Goal: Task Accomplishment & Management: Use online tool/utility

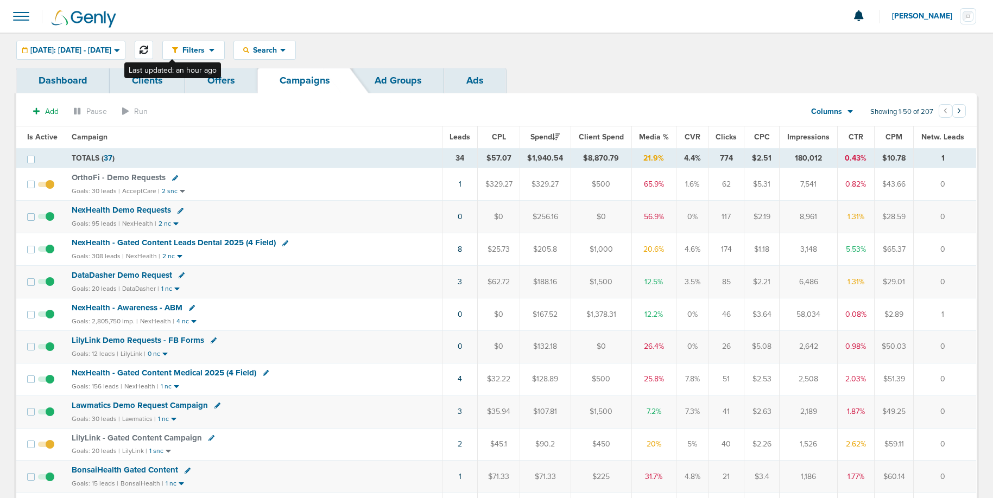
click at [148, 53] on icon at bounding box center [143, 50] width 9 height 9
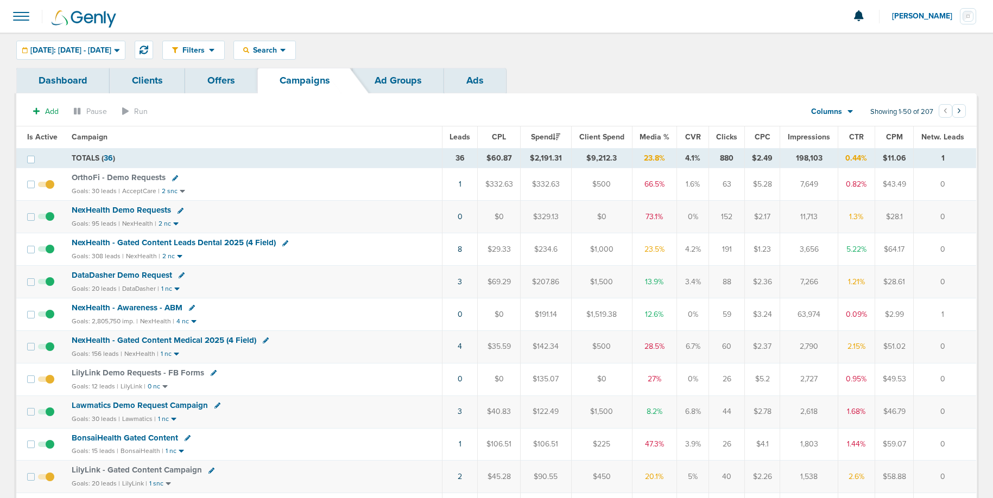
click at [133, 211] on span "NexHealth Demo Requests" at bounding box center [121, 210] width 99 height 10
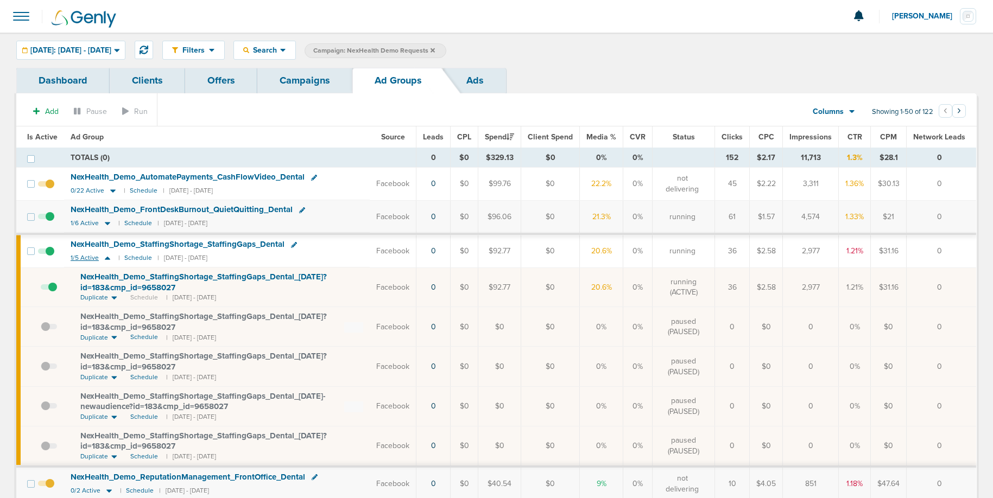
click at [108, 260] on icon at bounding box center [107, 257] width 11 height 9
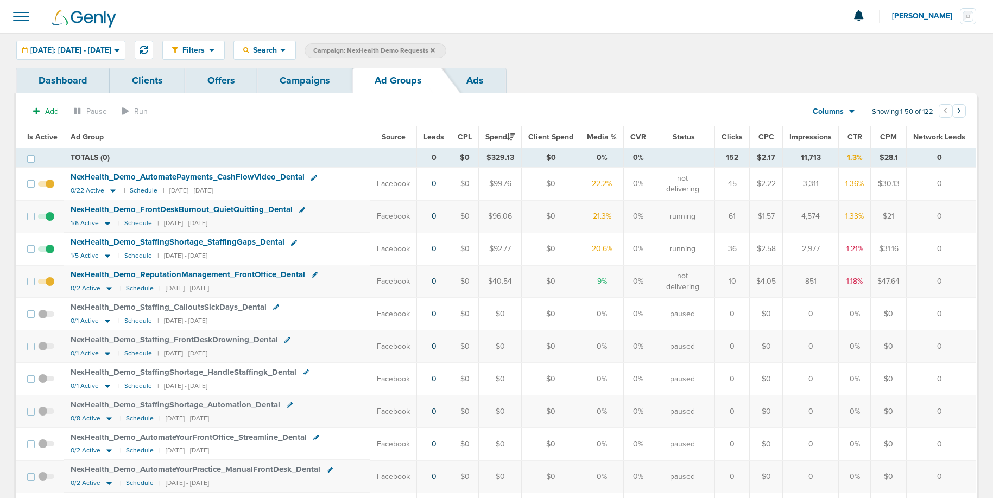
click at [295, 80] on link "Campaigns" at bounding box center [304, 81] width 95 height 26
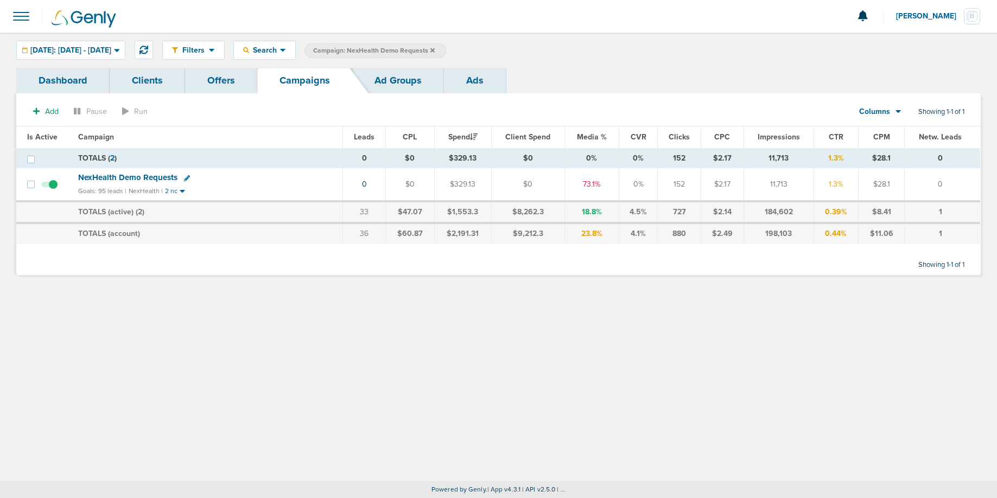
click at [435, 50] on icon at bounding box center [432, 50] width 4 height 7
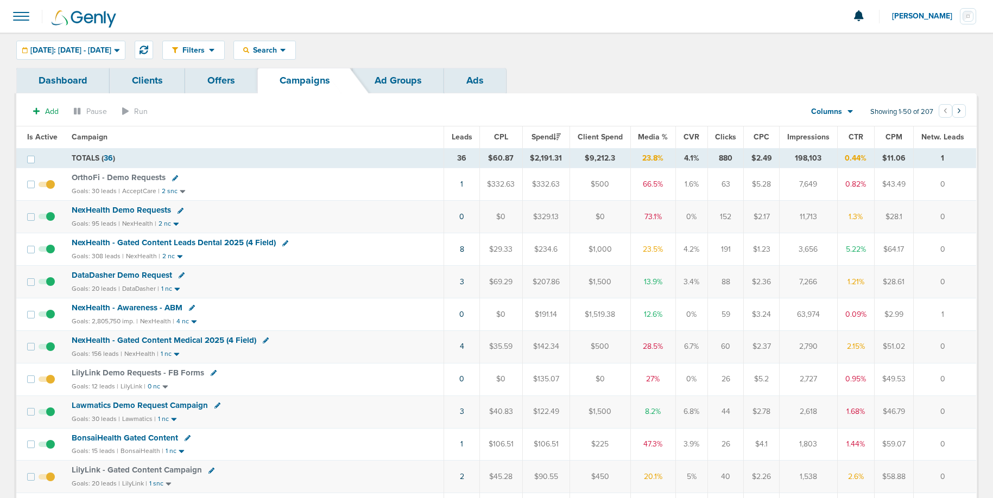
click at [126, 209] on span "NexHealth Demo Requests" at bounding box center [121, 210] width 99 height 10
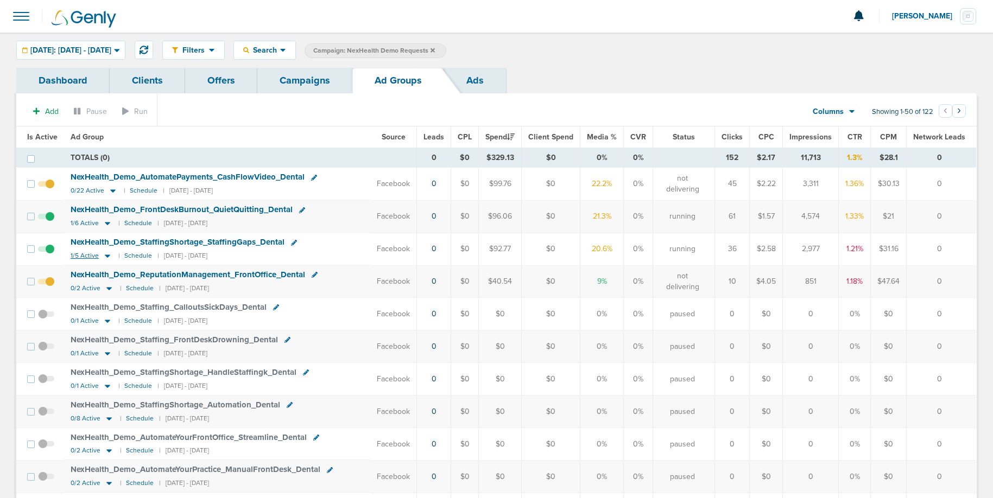
click at [106, 257] on icon at bounding box center [107, 256] width 5 height 3
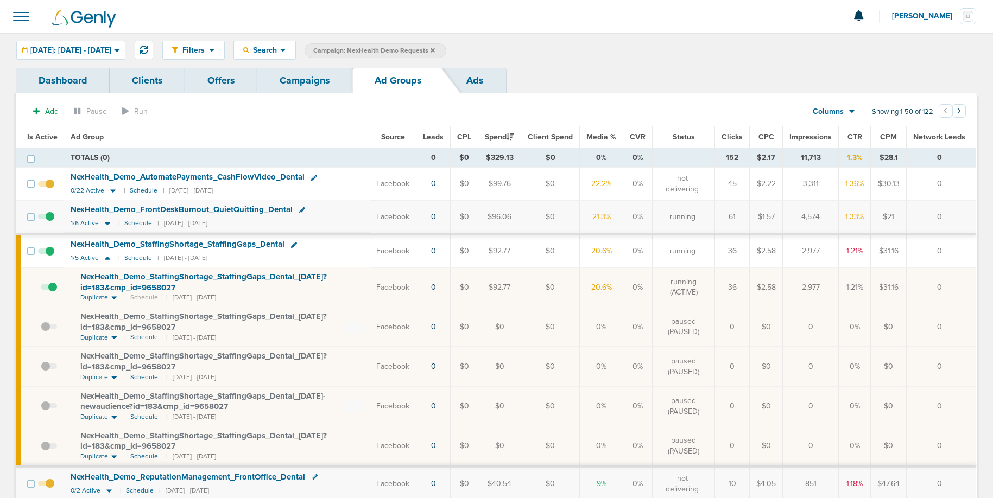
click at [56, 283] on label at bounding box center [49, 287] width 16 height 10
click at [41, 290] on input "checkbox" at bounding box center [41, 290] width 0 height 0
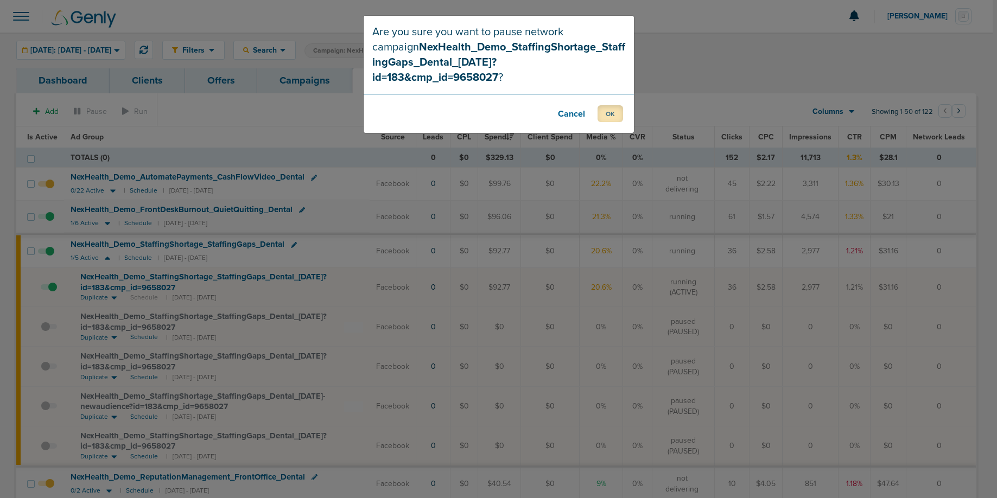
click at [613, 105] on button "OK" at bounding box center [610, 113] width 26 height 17
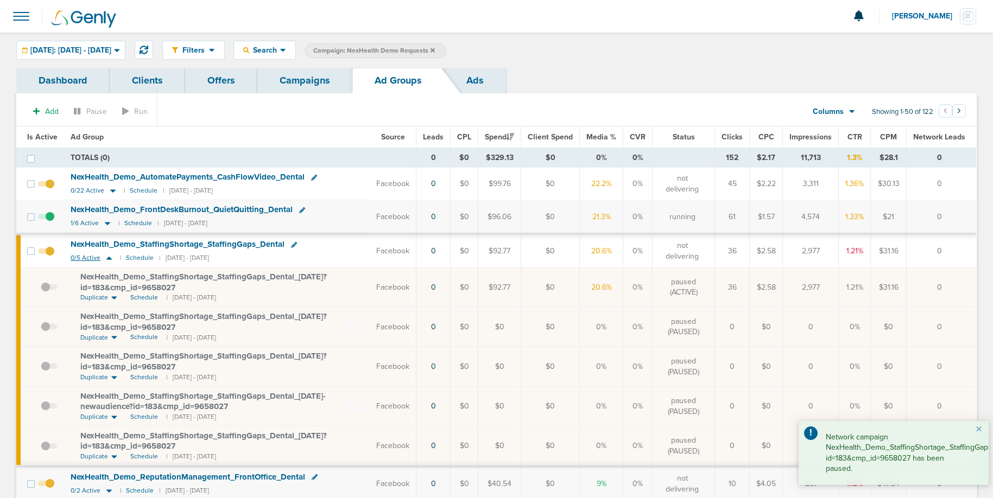
click at [110, 262] on icon at bounding box center [109, 257] width 11 height 9
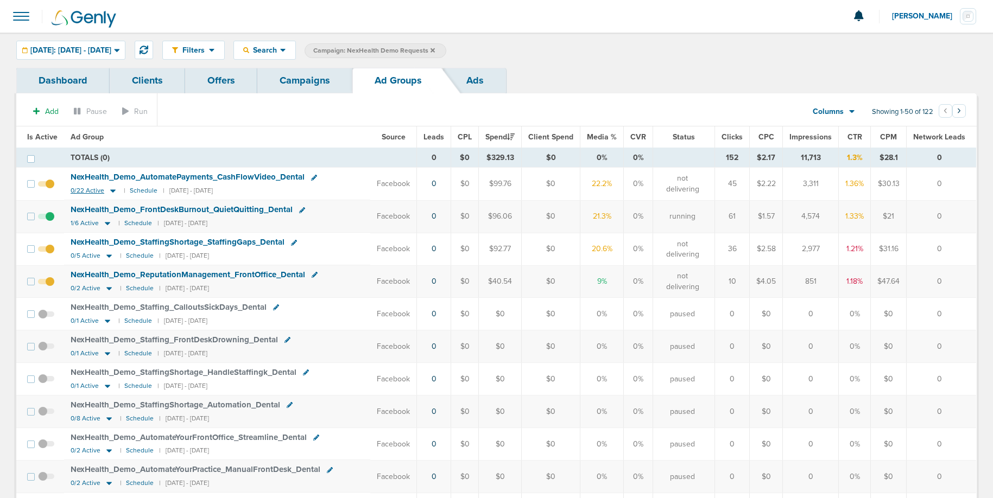
click at [111, 191] on icon at bounding box center [112, 191] width 5 height 3
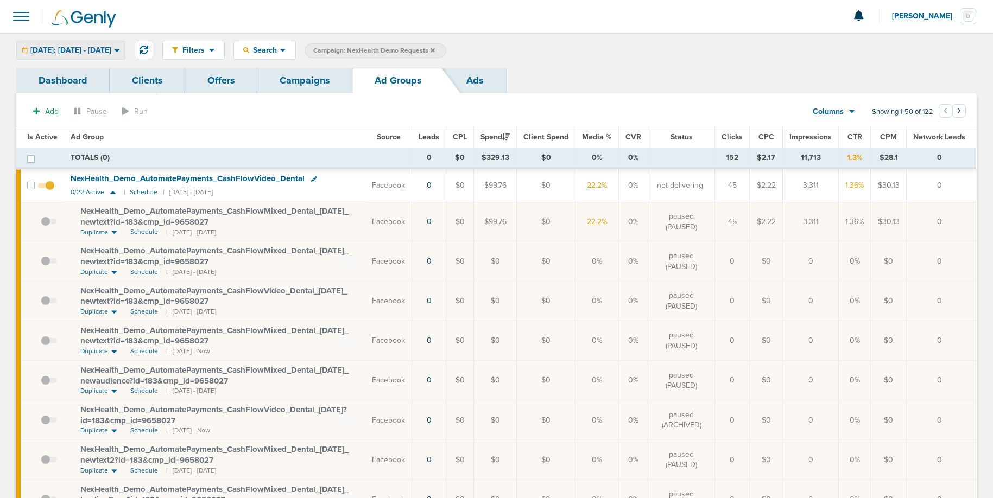
drag, startPoint x: 101, startPoint y: 44, endPoint x: 94, endPoint y: 59, distance: 16.3
click at [101, 45] on div "[DATE]: [DATE] - [DATE]" at bounding box center [71, 50] width 108 height 18
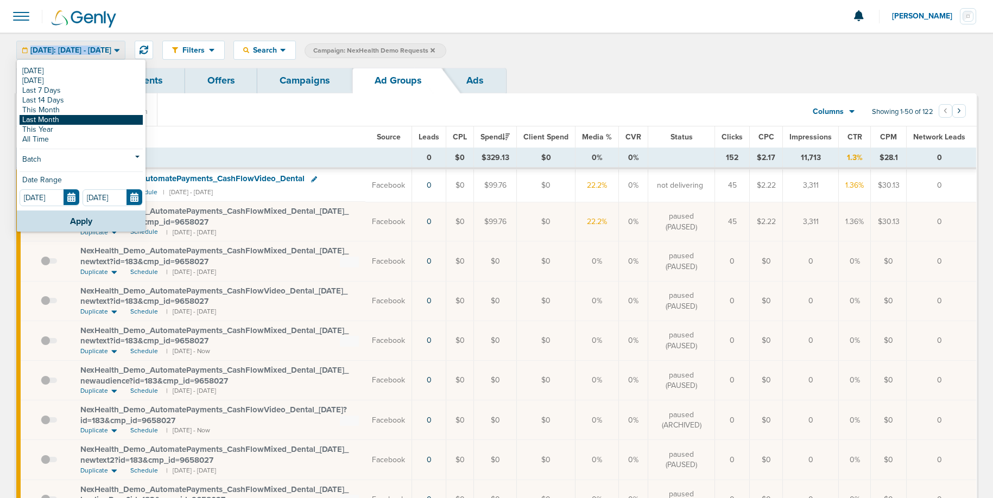
click at [67, 119] on link "Last Month" at bounding box center [81, 120] width 123 height 10
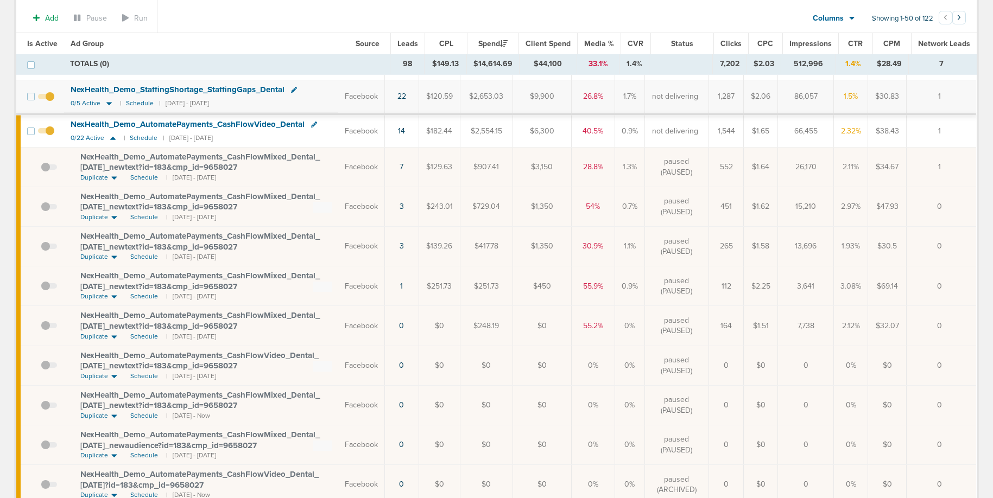
scroll to position [136, 0]
click at [138, 294] on span "Schedule" at bounding box center [144, 294] width 28 height 9
click at [49, 289] on span at bounding box center [49, 289] width 16 height 0
click at [41, 287] on input "checkbox" at bounding box center [41, 287] width 0 height 0
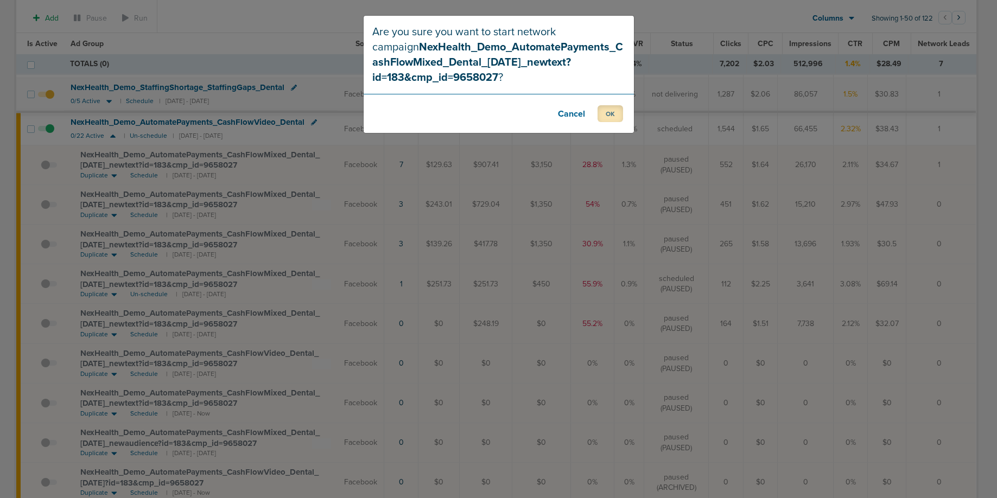
click at [614, 118] on button "OK" at bounding box center [610, 113] width 26 height 17
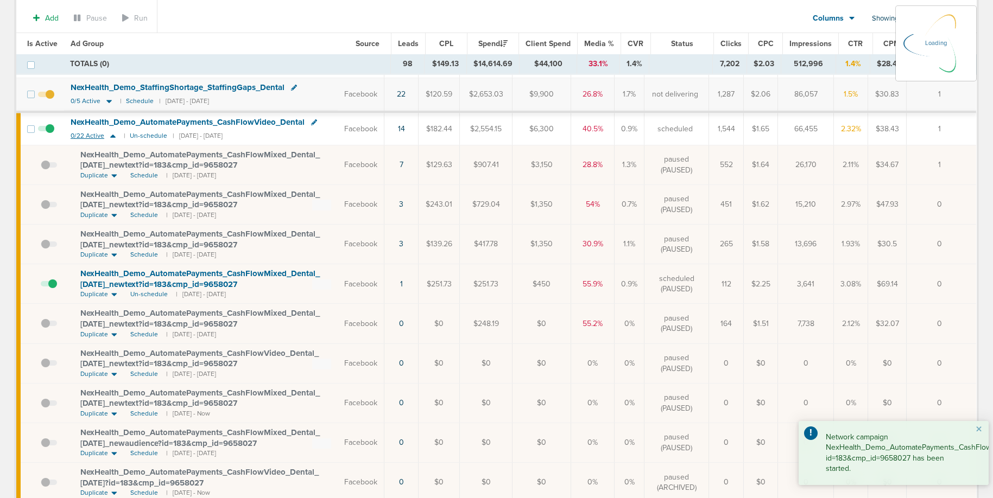
click at [111, 137] on icon at bounding box center [112, 136] width 5 height 3
click at [111, 135] on icon at bounding box center [111, 135] width 11 height 9
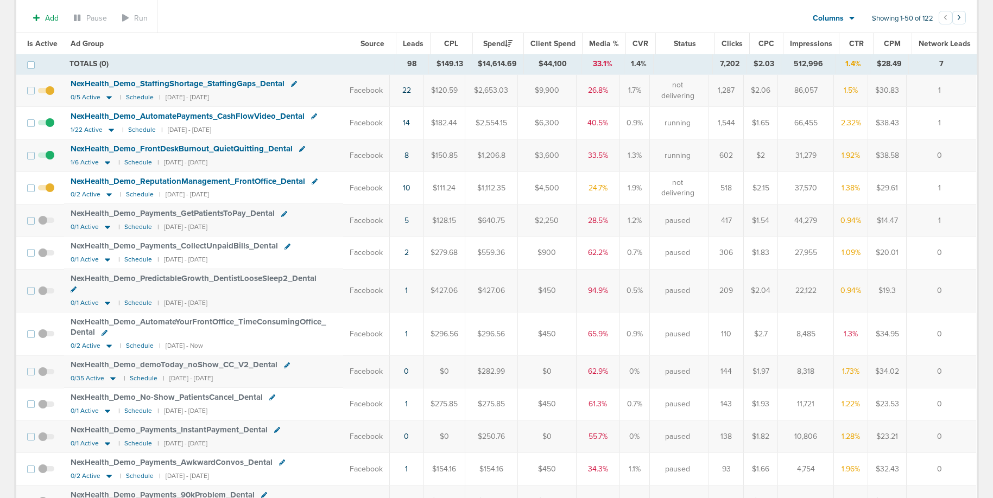
scroll to position [0, 0]
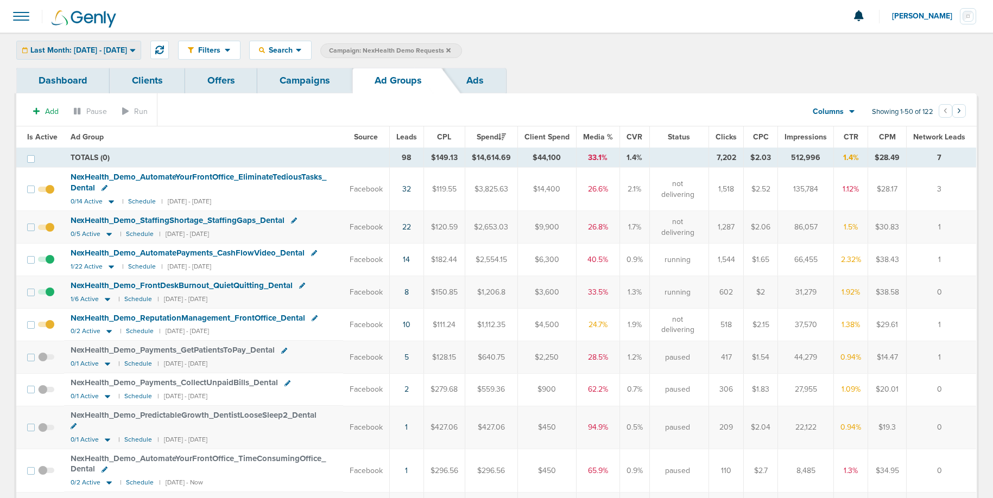
click at [82, 52] on span "Last Month: [DATE] - [DATE]" at bounding box center [78, 51] width 97 height 8
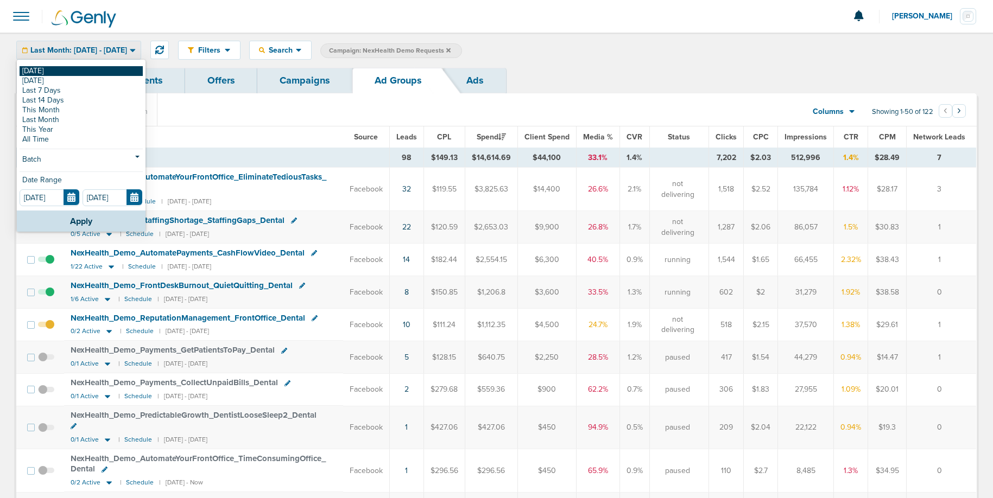
click at [78, 73] on link "[DATE]" at bounding box center [81, 71] width 123 height 10
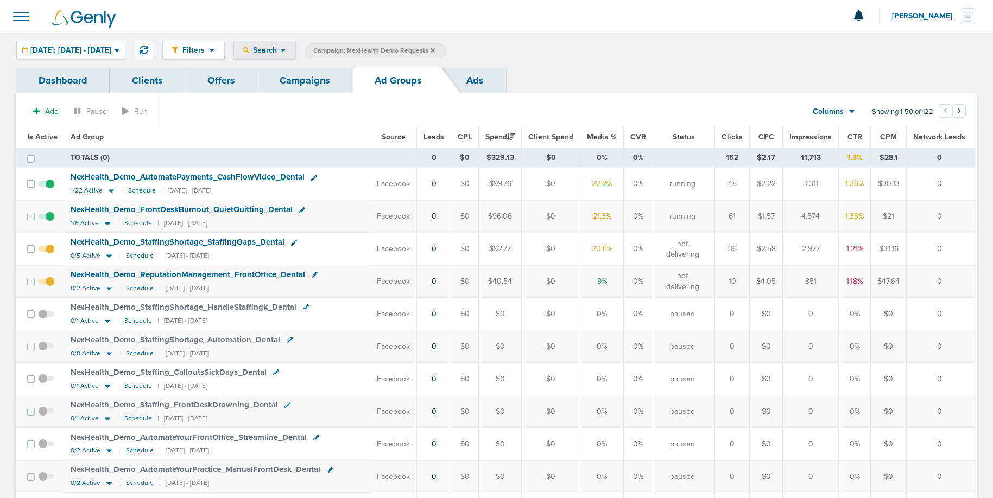
click at [280, 49] on span "Search" at bounding box center [264, 50] width 31 height 9
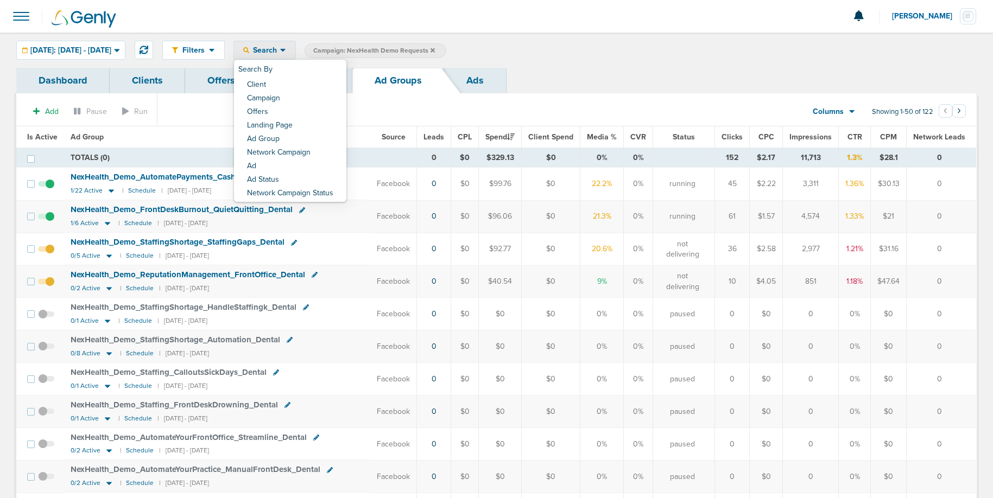
click at [280, 51] on span "Search" at bounding box center [264, 50] width 31 height 9
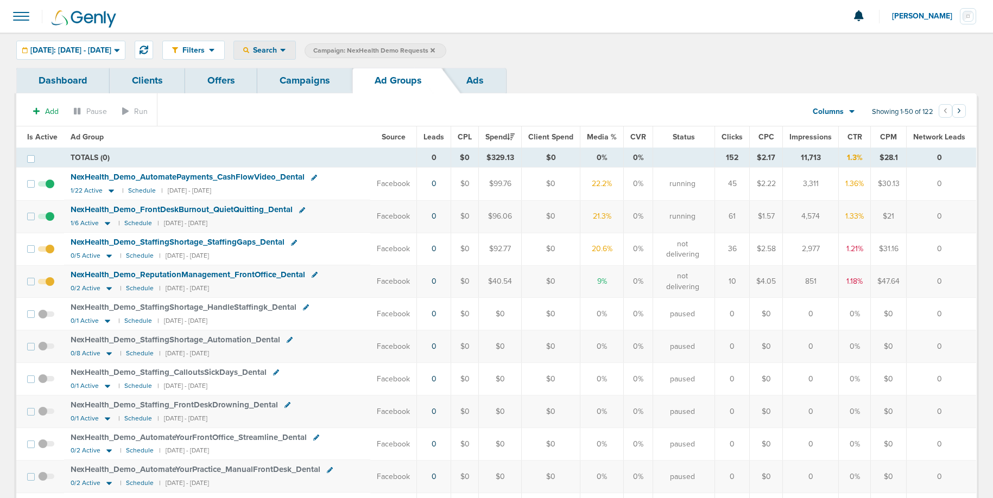
click at [280, 51] on span "Search" at bounding box center [264, 50] width 31 height 9
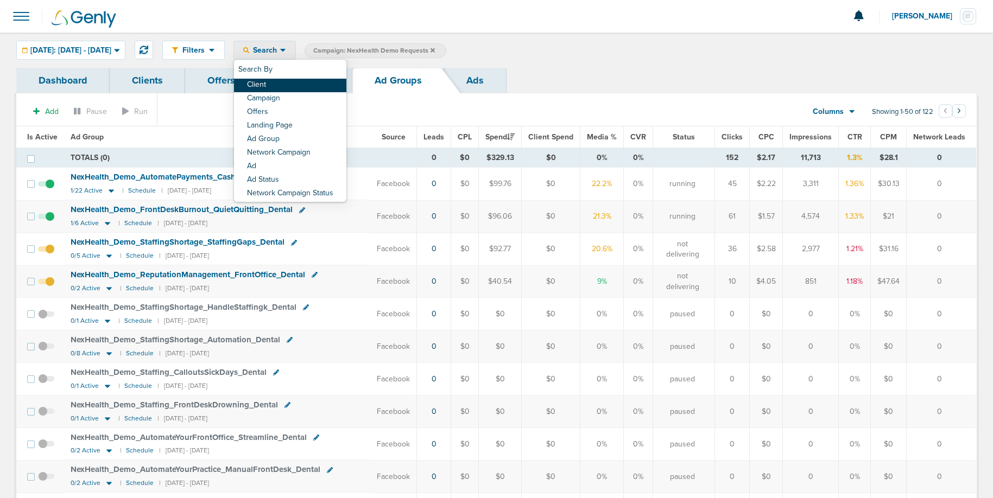
click at [282, 83] on link "Client" at bounding box center [290, 86] width 112 height 14
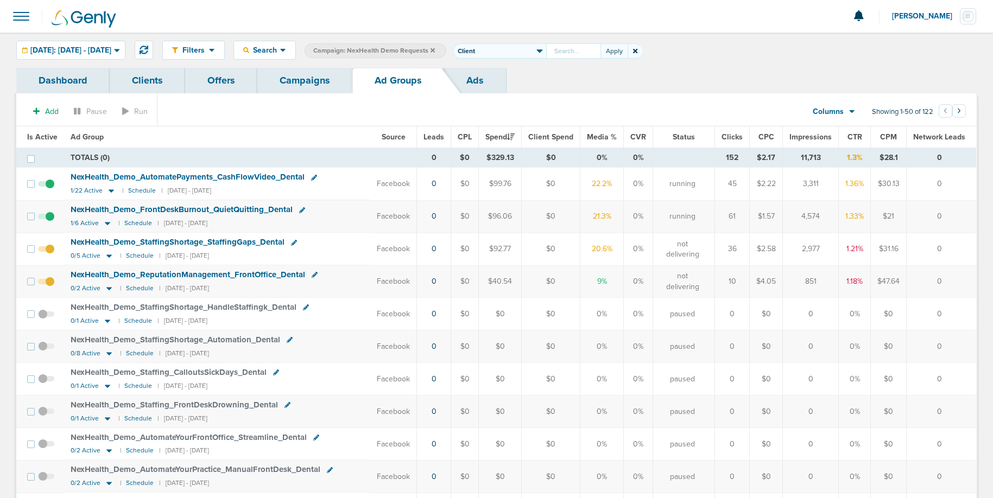
click at [637, 49] on icon at bounding box center [635, 51] width 4 height 7
click at [286, 50] on icon at bounding box center [283, 50] width 6 height 9
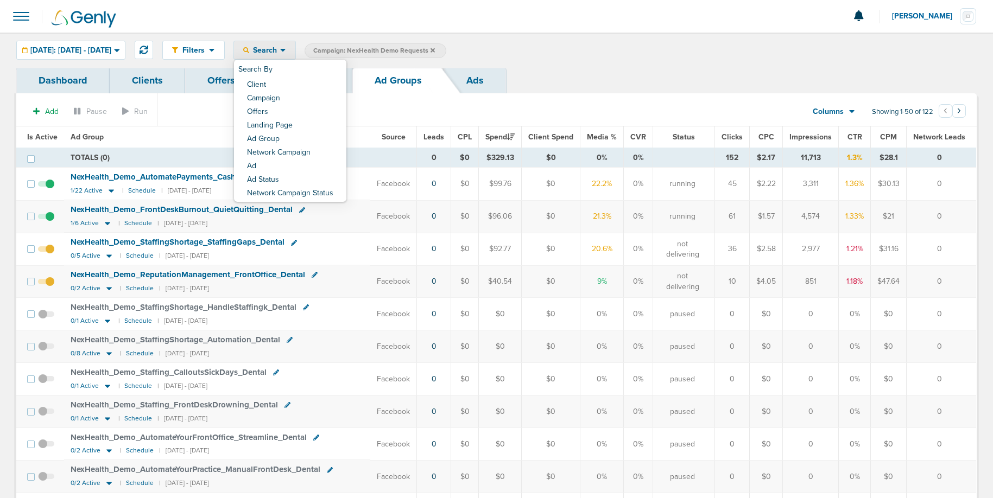
click at [286, 50] on icon at bounding box center [283, 50] width 6 height 9
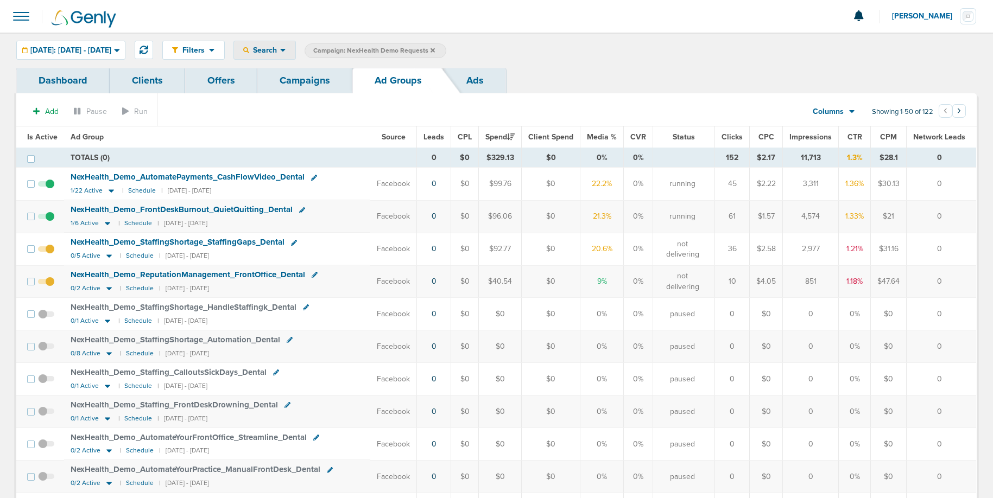
click at [280, 50] on span "Search" at bounding box center [264, 50] width 31 height 9
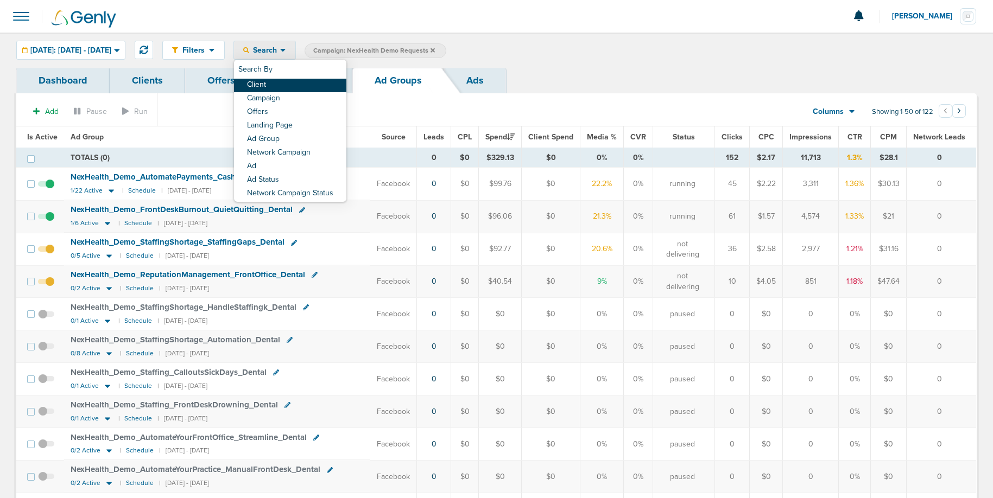
click at [295, 85] on link "Client" at bounding box center [290, 86] width 112 height 14
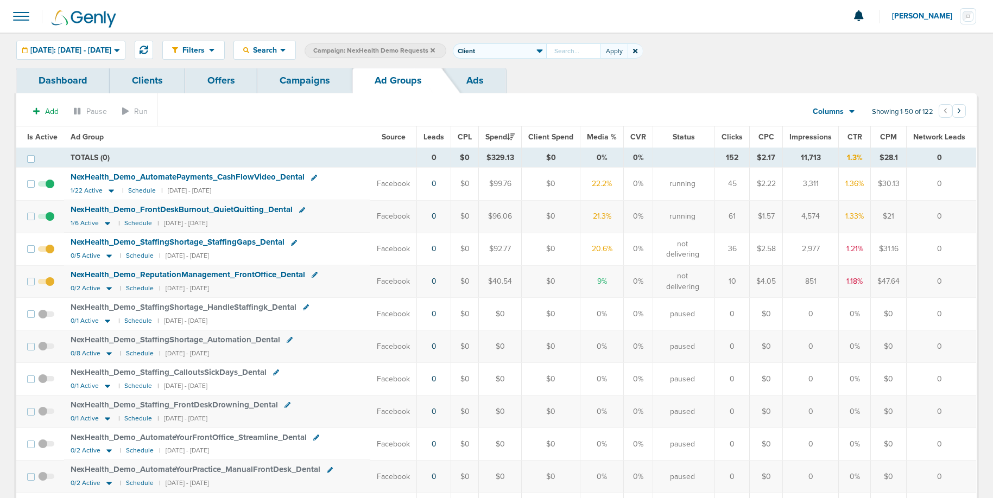
click at [637, 48] on icon at bounding box center [635, 51] width 4 height 7
click at [280, 52] on span "Search" at bounding box center [264, 50] width 31 height 9
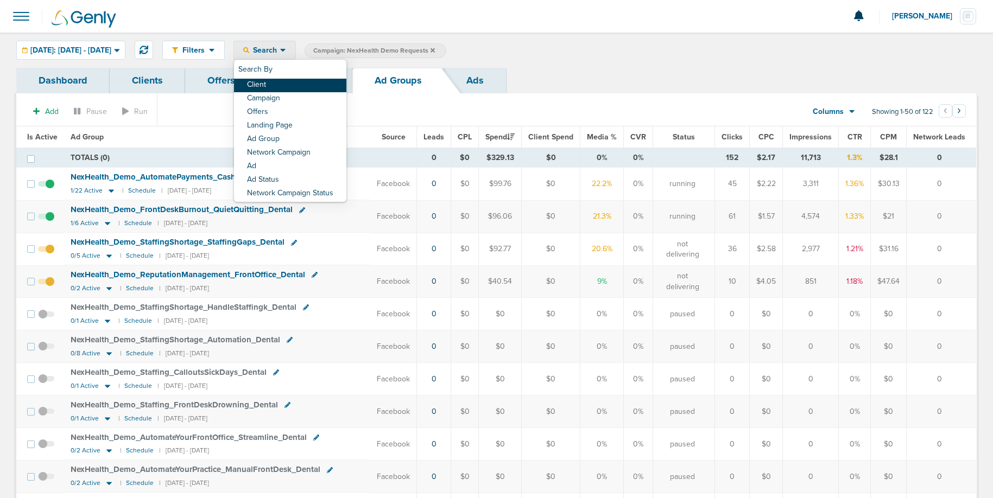
click at [295, 79] on link "Client" at bounding box center [290, 86] width 112 height 14
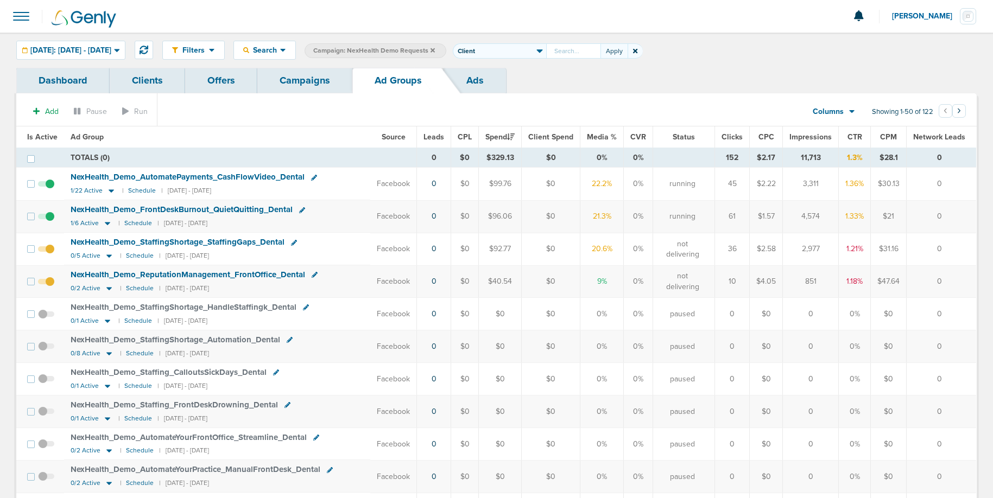
click at [637, 50] on icon at bounding box center [635, 51] width 4 height 4
click at [280, 46] on span "Search" at bounding box center [264, 50] width 31 height 9
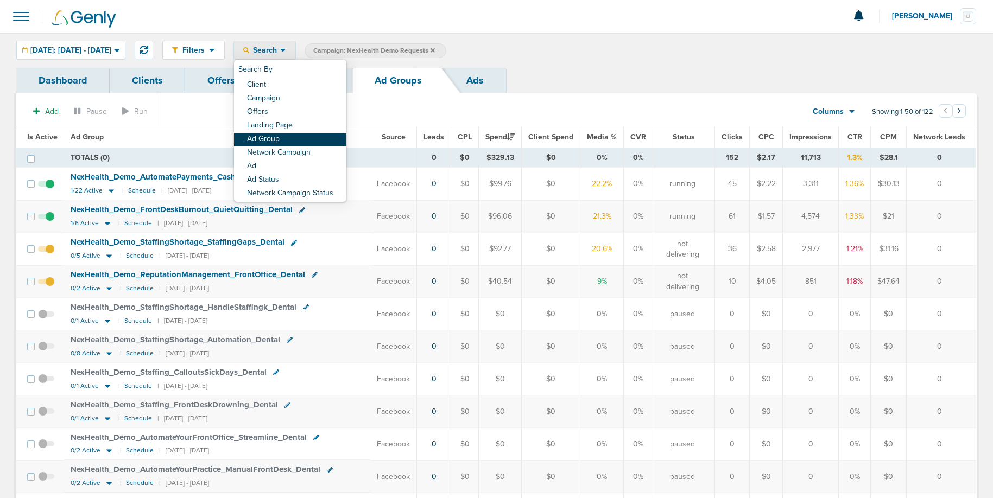
click at [297, 141] on link "Ad Group" at bounding box center [290, 140] width 112 height 14
select select "adGroupName"
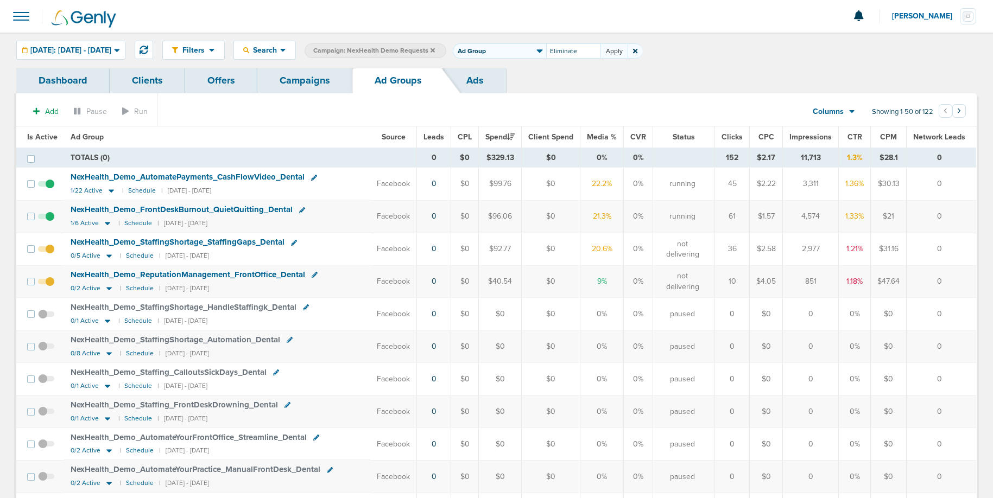
type input "Eliminate"
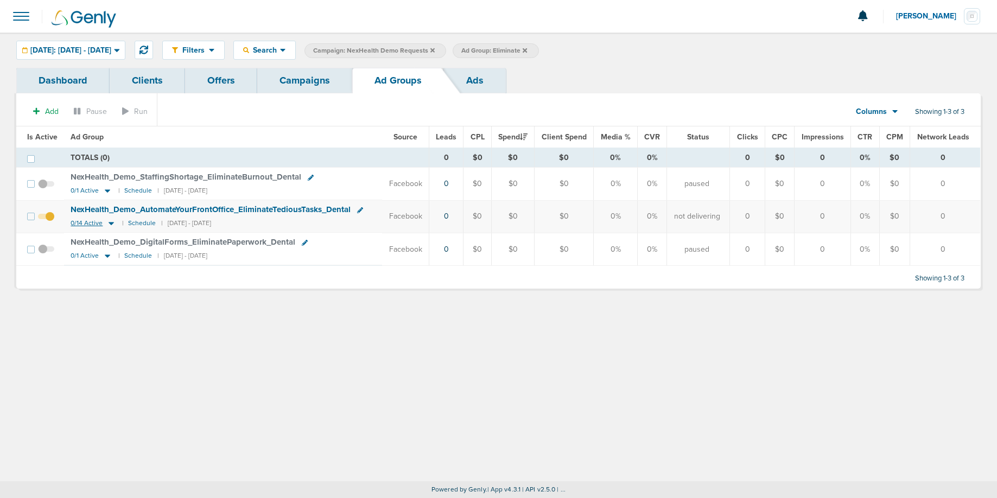
click at [111, 222] on icon at bounding box center [111, 223] width 5 height 3
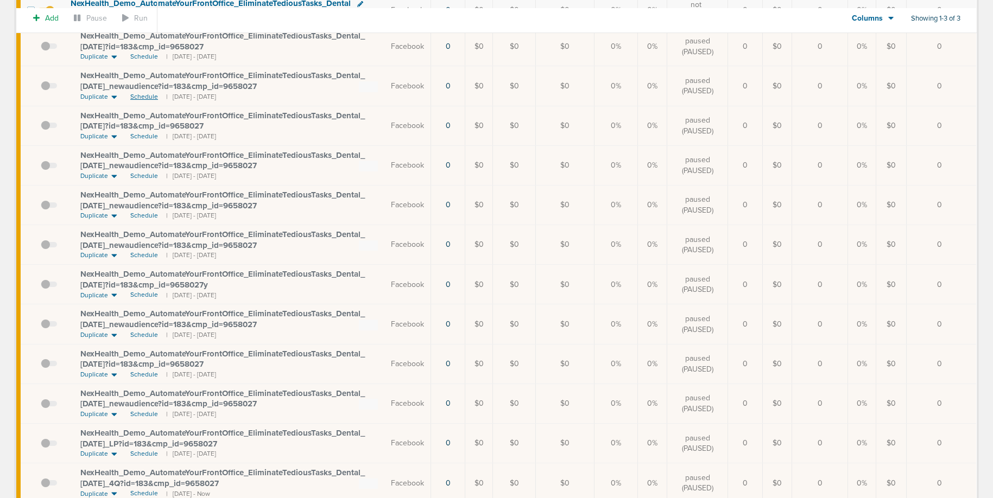
scroll to position [350, 0]
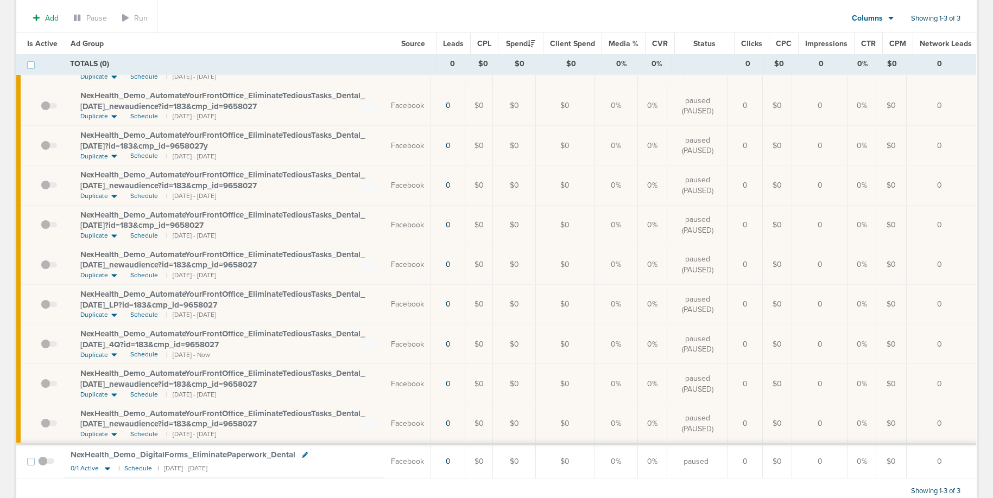
click at [43, 349] on span at bounding box center [49, 349] width 16 height 0
click at [41, 347] on input "checkbox" at bounding box center [41, 347] width 0 height 0
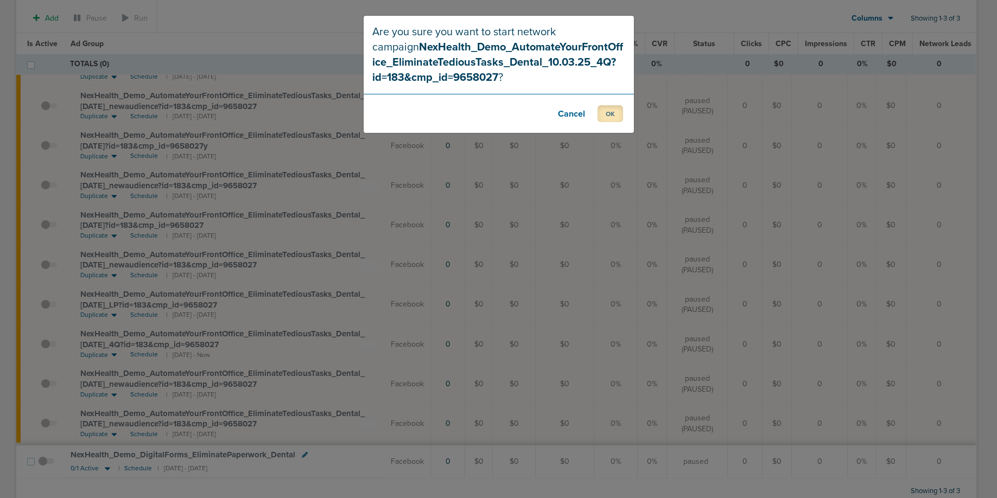
click at [605, 114] on button "OK" at bounding box center [610, 113] width 26 height 17
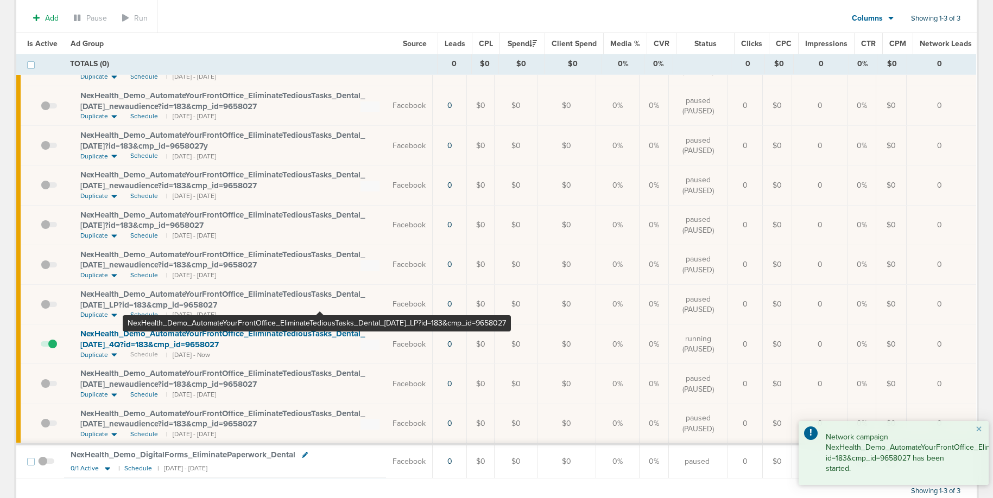
scroll to position [0, 0]
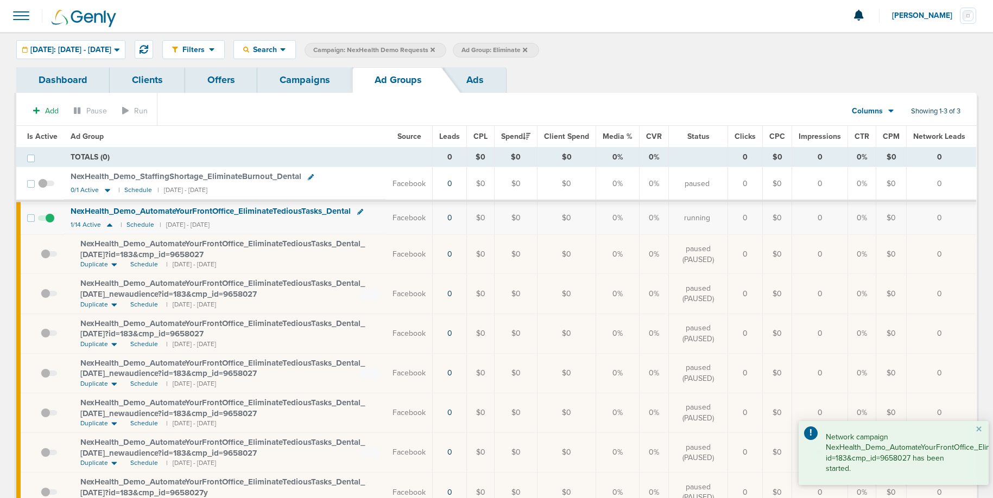
click at [317, 82] on link "Campaigns" at bounding box center [304, 80] width 95 height 26
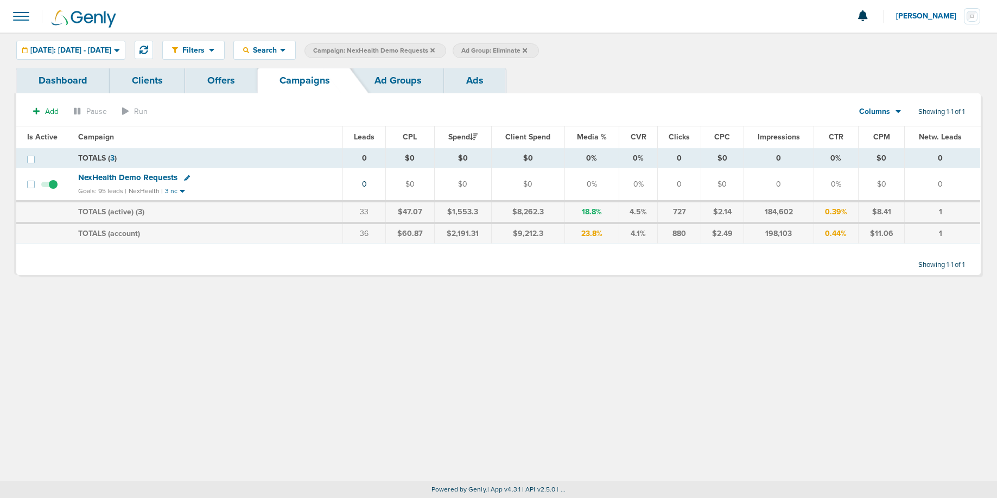
click at [435, 52] on icon at bounding box center [432, 50] width 4 height 7
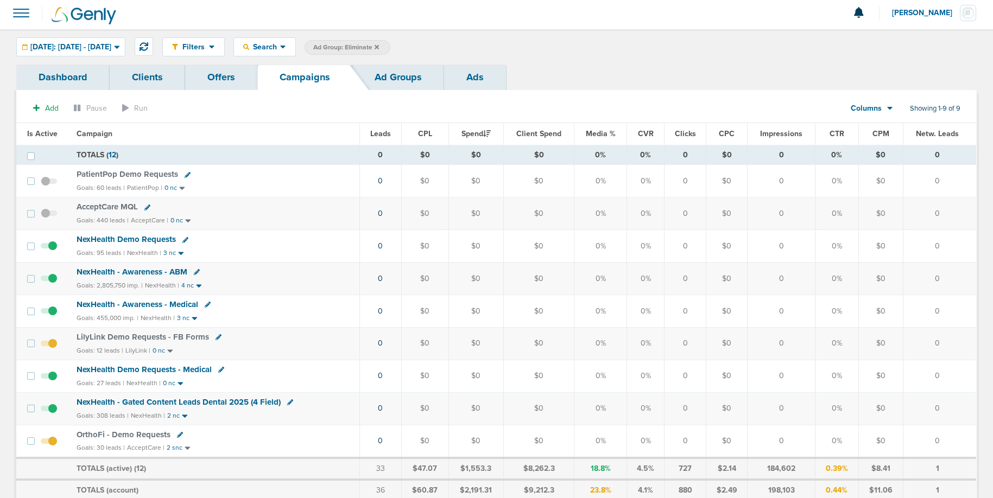
click at [390, 48] on label "Ad Group: Eliminate" at bounding box center [347, 47] width 86 height 15
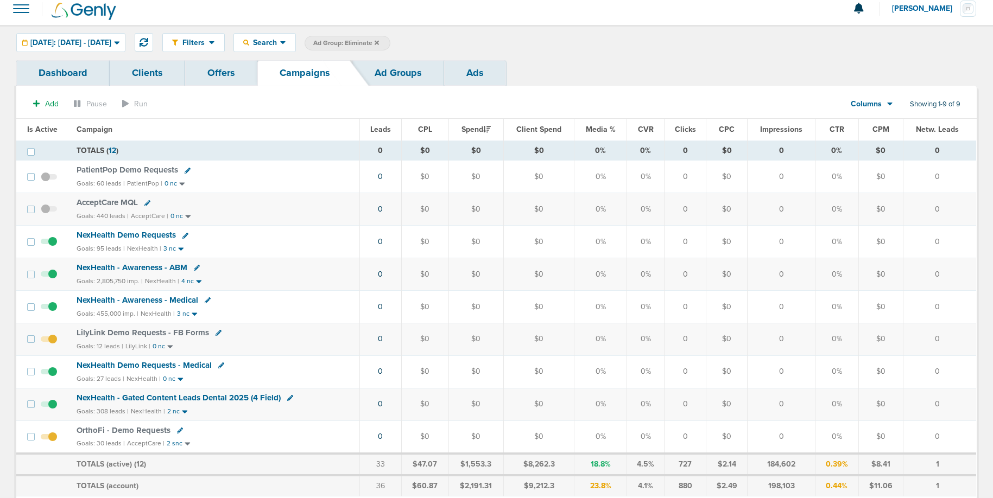
scroll to position [5, 0]
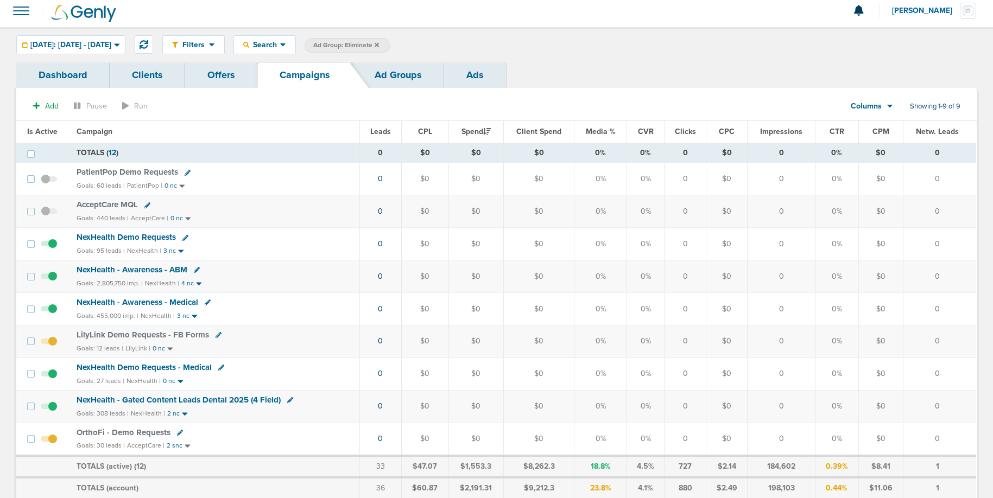
click at [379, 42] on icon at bounding box center [376, 45] width 4 height 7
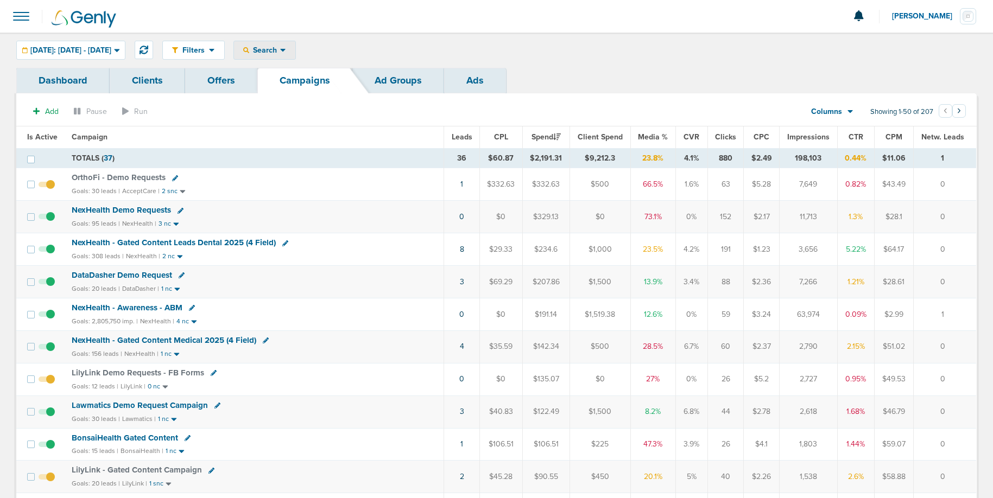
click at [280, 49] on span "Search" at bounding box center [264, 50] width 31 height 9
click at [375, 56] on div "Filters Active Only Settings Status Active Inactive Objectives MQL SQL Traffic …" at bounding box center [569, 50] width 814 height 19
click at [86, 209] on span "NexHealth Demo Requests" at bounding box center [121, 210] width 99 height 10
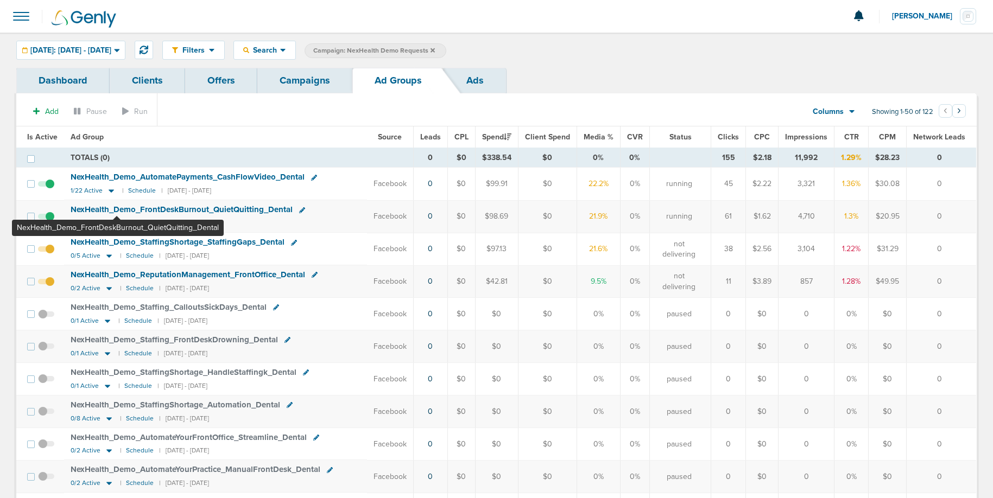
click at [117, 208] on span "NexHealth_ Demo_ FrontDeskBurnout_ QuietQuitting_ Dental" at bounding box center [182, 210] width 222 height 10
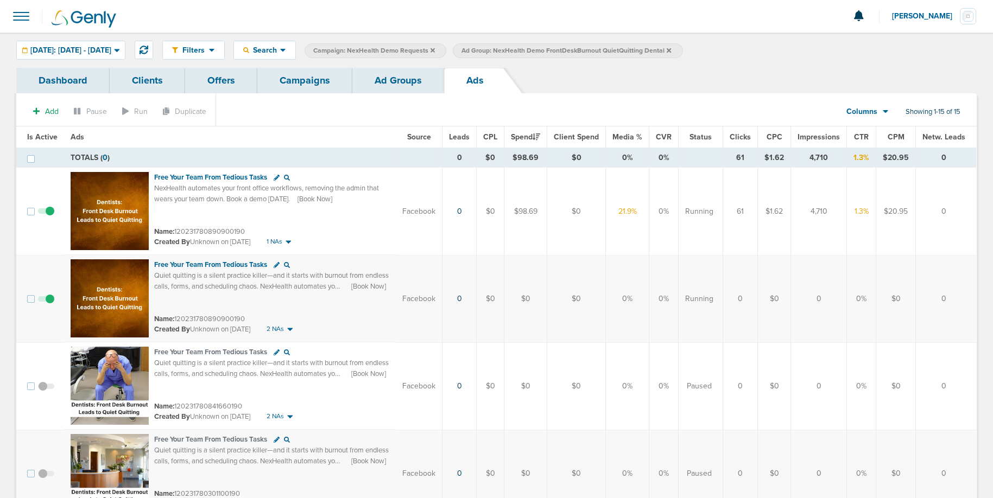
click at [412, 92] on link "Ad Groups" at bounding box center [398, 81] width 92 height 26
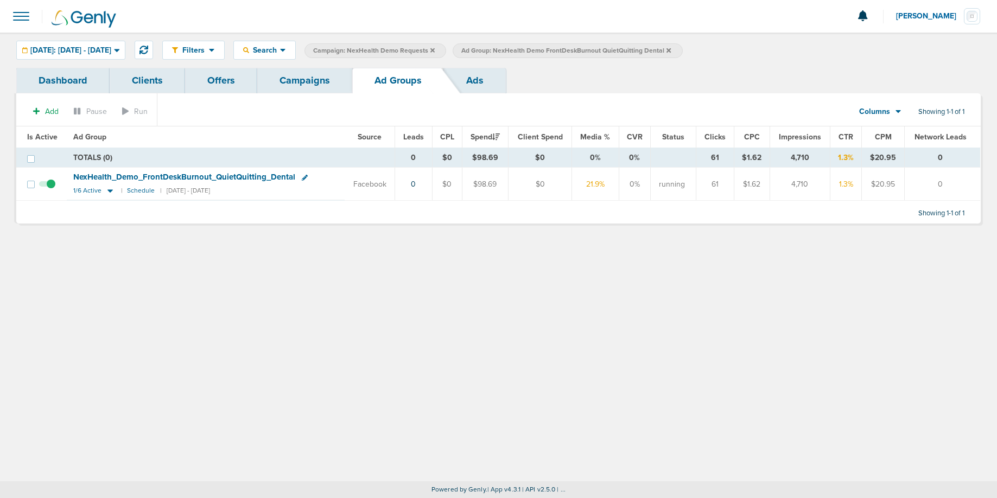
click at [671, 49] on icon at bounding box center [668, 50] width 4 height 4
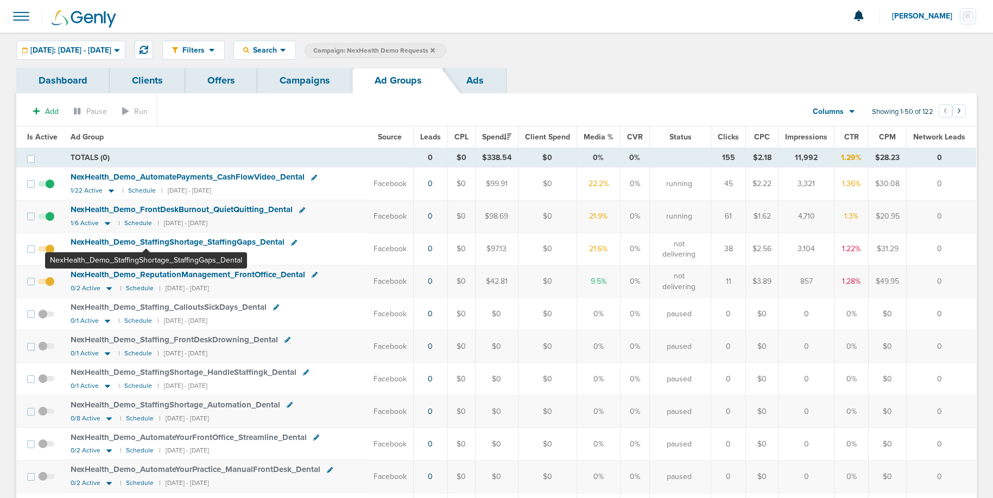
click at [146, 242] on span "NexHealth_ Demo_ StaffingShortage_ StaffingGaps_ Dental" at bounding box center [178, 242] width 214 height 10
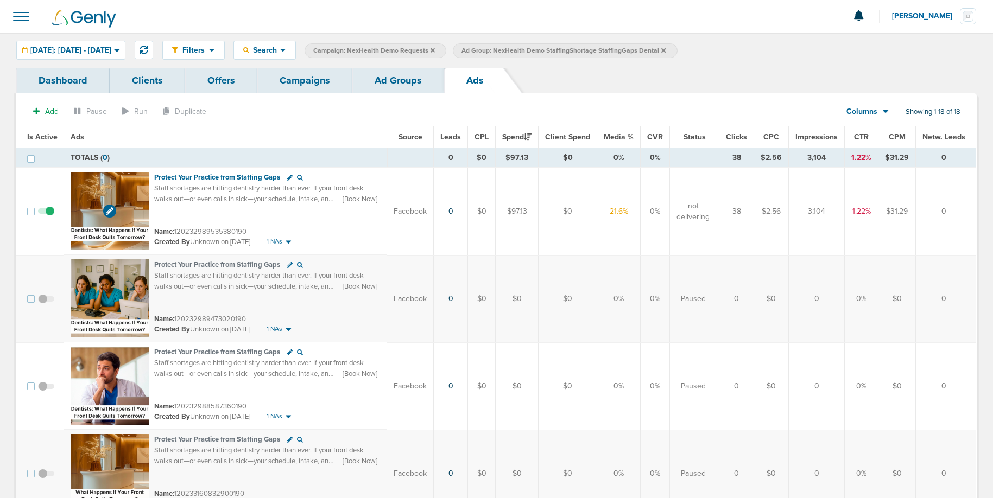
click at [123, 188] on img at bounding box center [110, 211] width 78 height 78
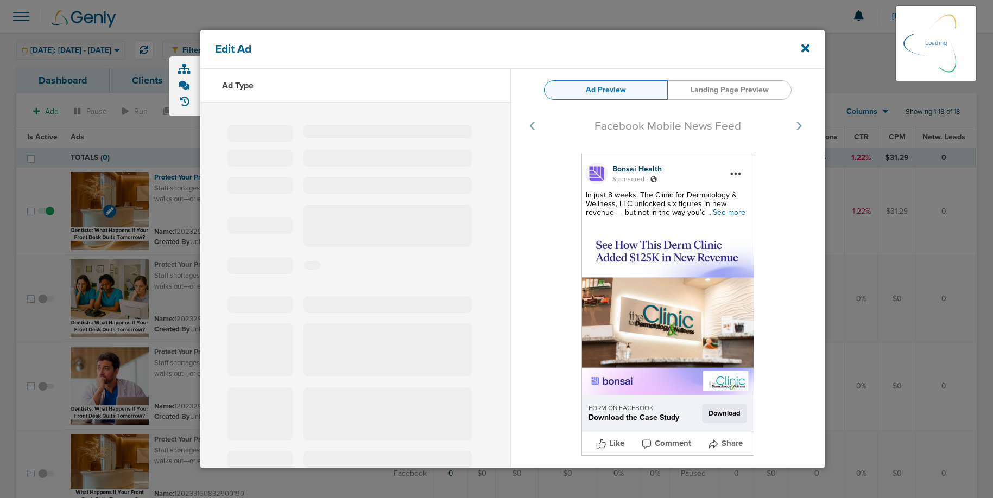
select select "learn_more"
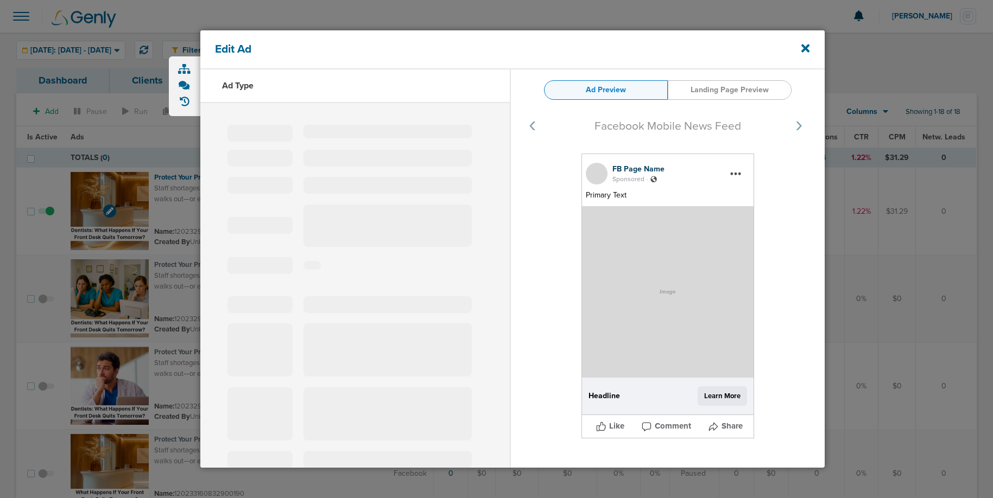
type input "120232989535380190"
type input "Protect Your Practice from Staffing Gaps"
type textarea "Staff shortages are hitting dentistry harder than ever. If your front desk walk…"
select select "book_travel"
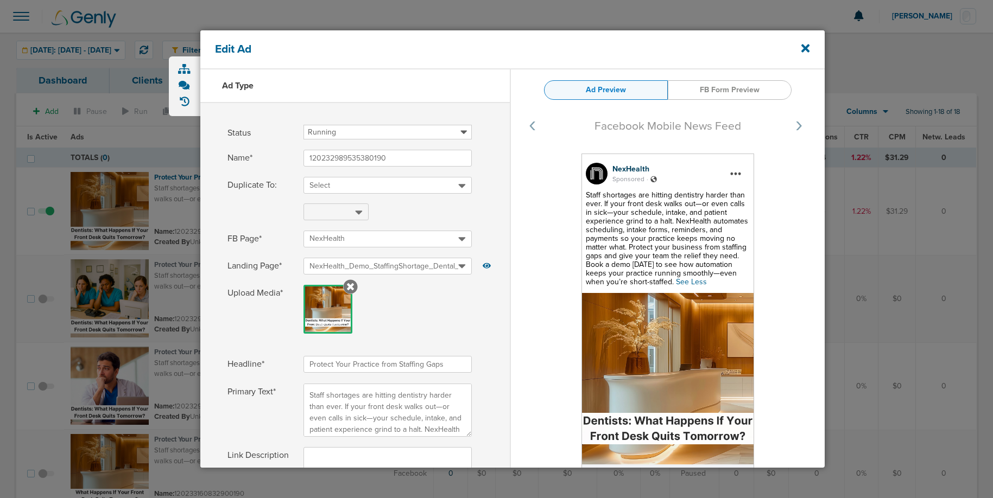
select select "book_travel"
click at [805, 49] on icon at bounding box center [805, 48] width 8 height 8
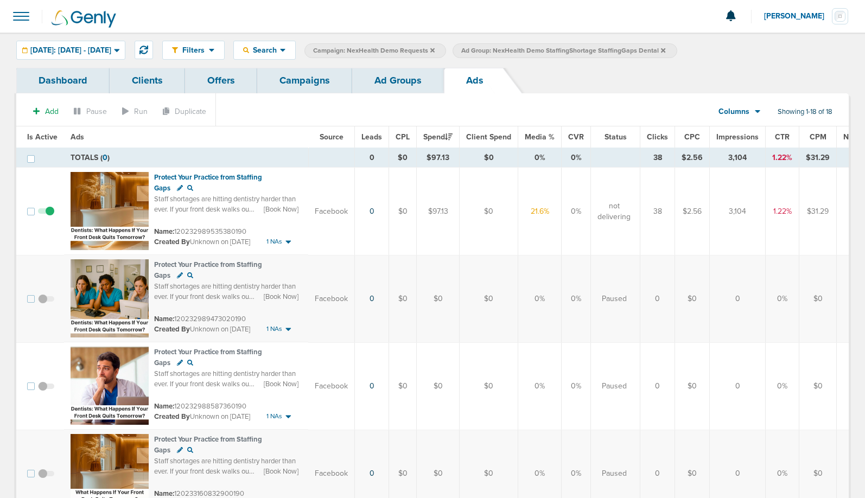
scroll to position [1, 0]
click at [306, 87] on link "Campaigns" at bounding box center [304, 80] width 95 height 26
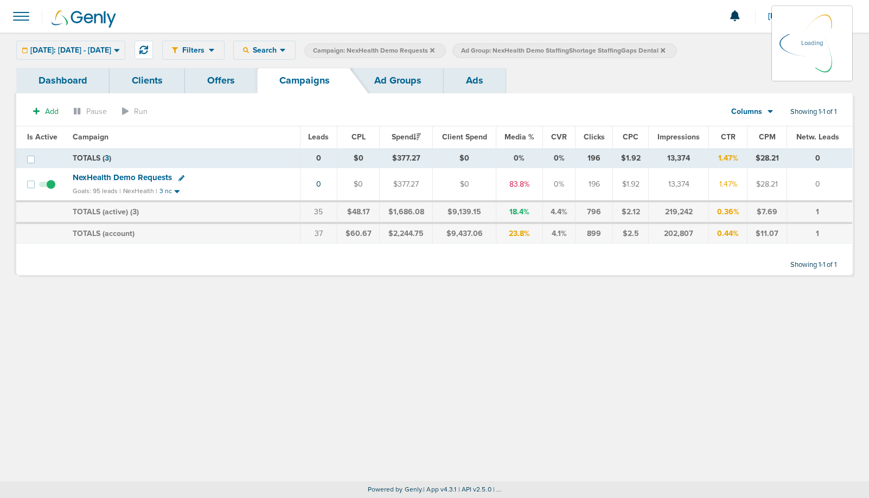
click at [665, 50] on icon at bounding box center [663, 50] width 4 height 7
click at [103, 181] on span "NexHealth Demo Requests" at bounding box center [122, 178] width 99 height 10
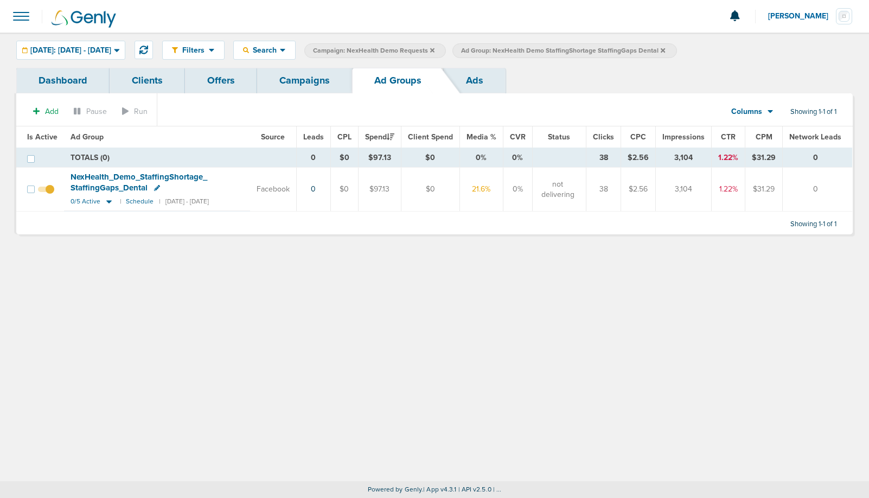
click at [665, 49] on icon at bounding box center [663, 50] width 4 height 4
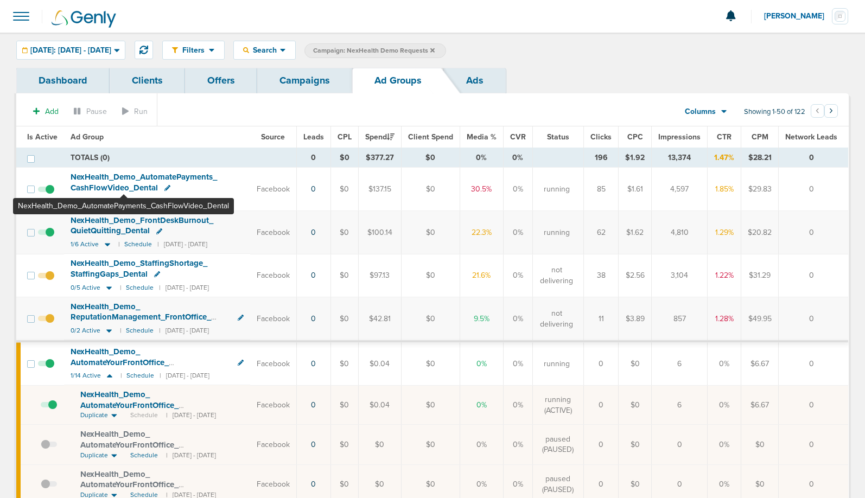
click at [124, 185] on span "NexHealth_ Demo_ AutomatePayments_ CashFlowVideo_ Dental" at bounding box center [144, 182] width 147 height 21
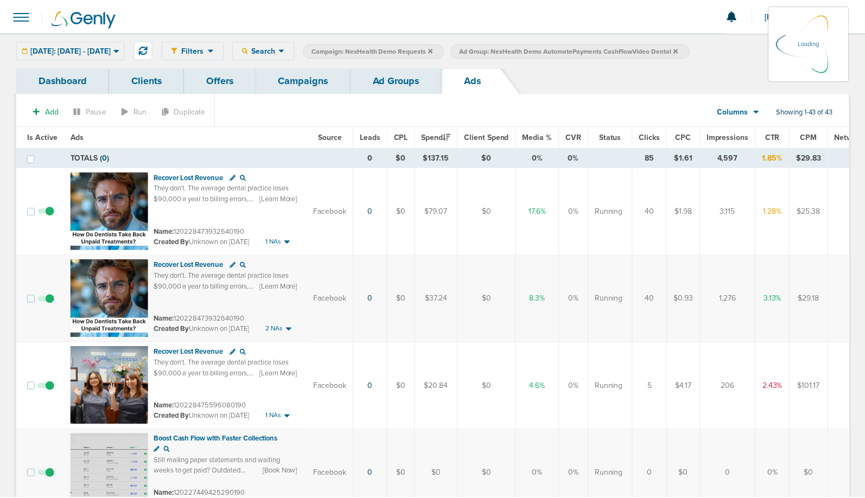
scroll to position [3, 0]
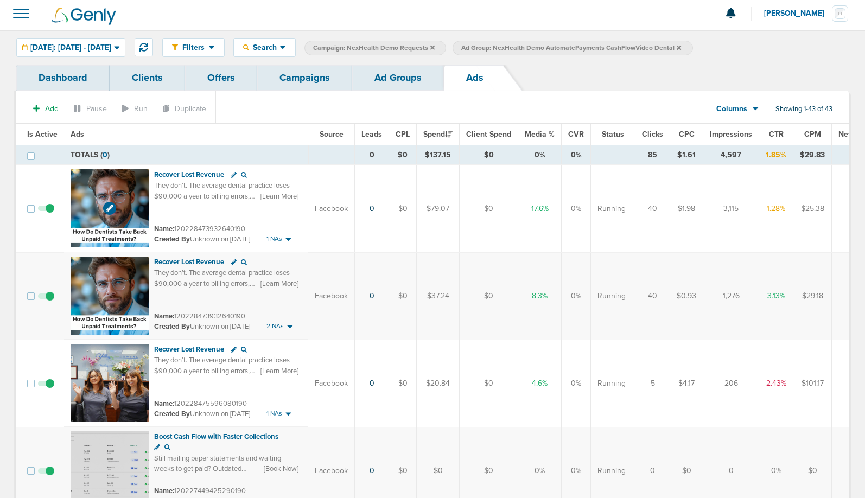
click at [125, 182] on img at bounding box center [110, 208] width 78 height 78
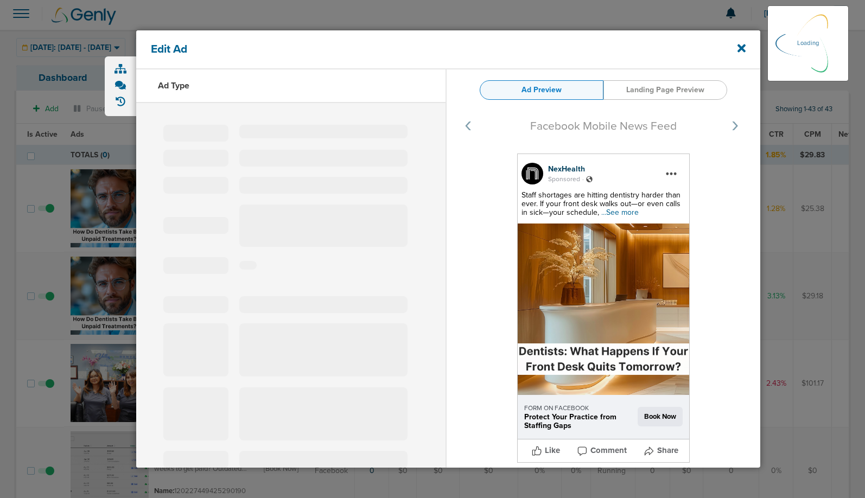
select select "learn_more"
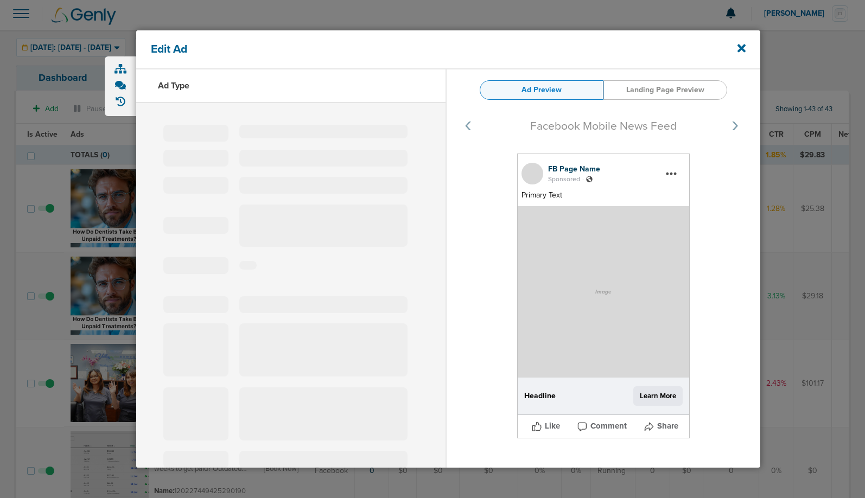
type input "120228473932640190"
type input "Recover Lost Revenue"
type textarea "They don’t. The average dental practice loses $90,000 a year to billing errors,…"
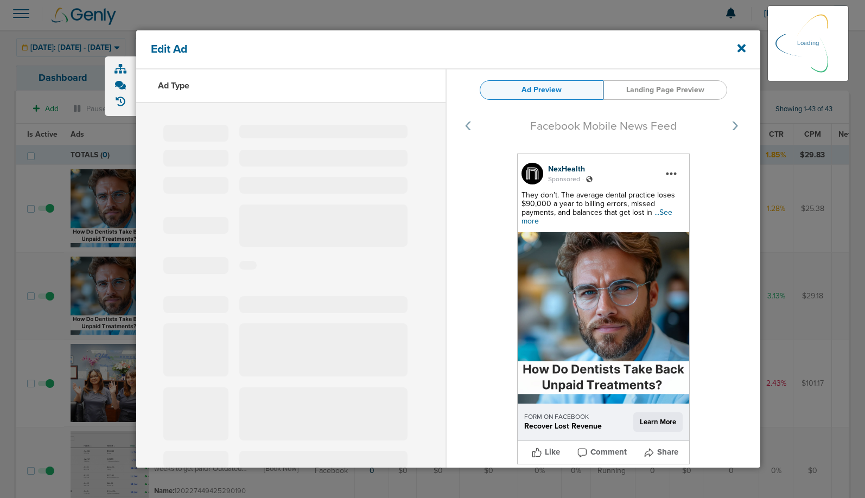
click at [664, 211] on span "...See more" at bounding box center [596, 217] width 151 height 18
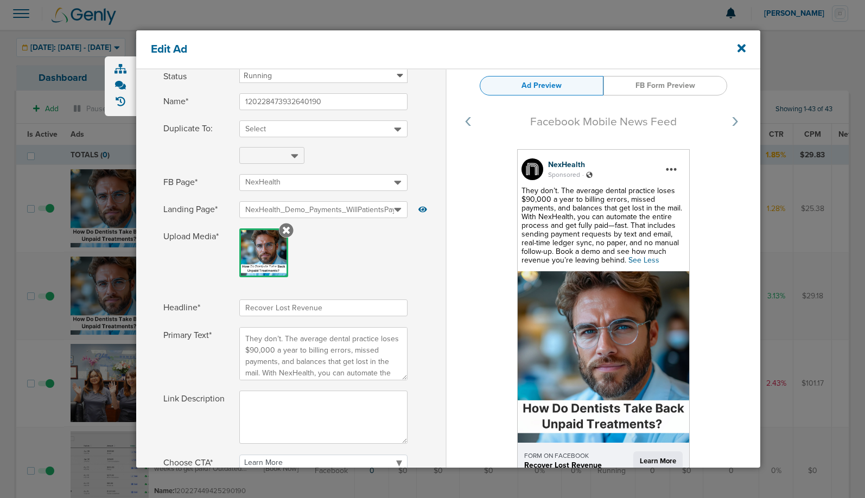
scroll to position [86, 0]
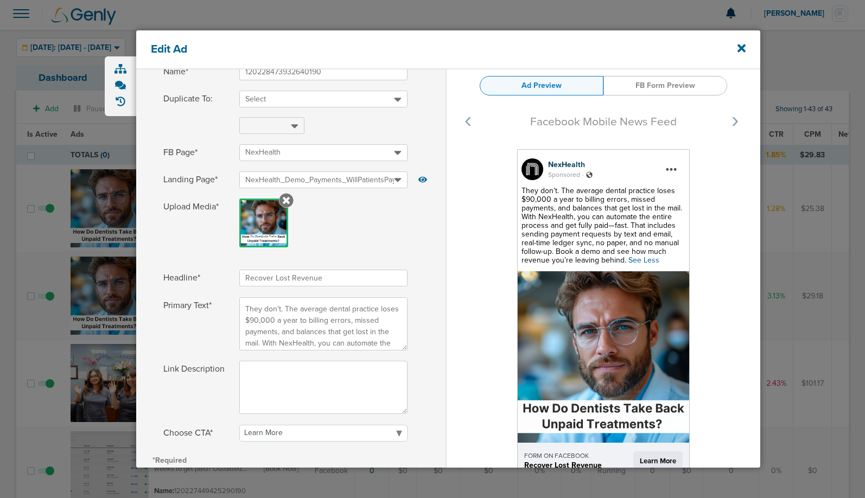
click at [748, 48] on div "Edit Ad" at bounding box center [448, 49] width 624 height 39
click at [742, 49] on icon at bounding box center [741, 48] width 8 height 8
